Goal: Use online tool/utility: Utilize a website feature to perform a specific function

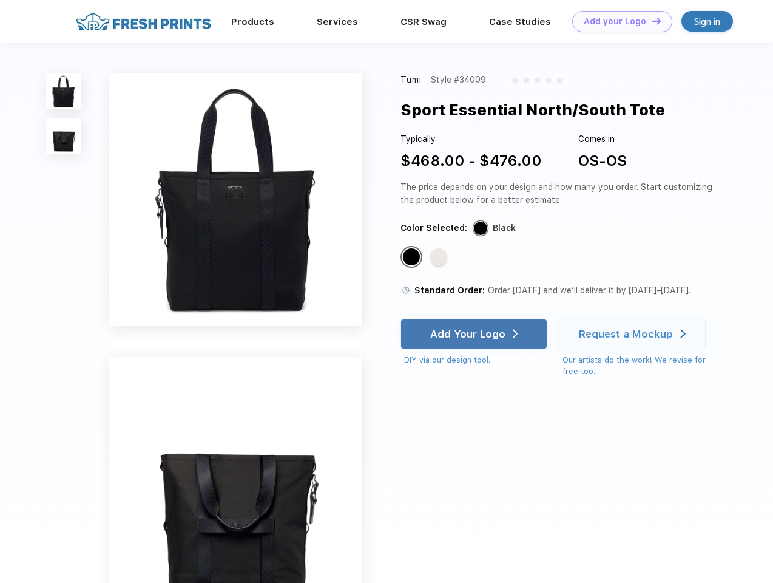
click at [618, 21] on link "Add your Logo Design Tool" at bounding box center [622, 21] width 100 height 21
click at [0, 0] on div "Design Tool" at bounding box center [0, 0] width 0 height 0
click at [651, 21] on link "Add your Logo Design Tool" at bounding box center [622, 21] width 100 height 21
click at [64, 91] on img at bounding box center [64, 91] width 36 height 36
click at [64, 136] on img at bounding box center [64, 136] width 36 height 36
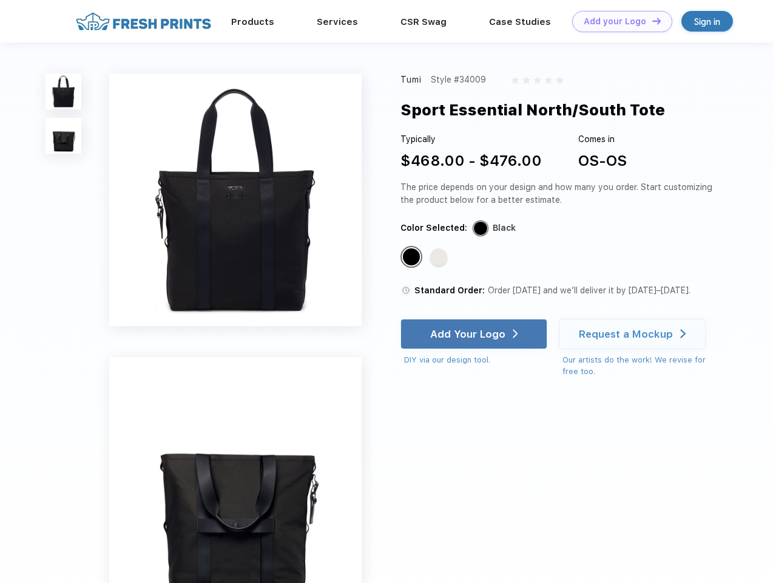
click at [413, 257] on div "Standard Color" at bounding box center [411, 256] width 17 height 17
click at [440, 257] on div "Standard Color" at bounding box center [438, 256] width 17 height 17
click at [475, 334] on div "Add Your Logo" at bounding box center [467, 334] width 75 height 12
click at [634, 334] on div "Request a Mockup" at bounding box center [626, 334] width 94 height 12
